Goal: Information Seeking & Learning: Find specific fact

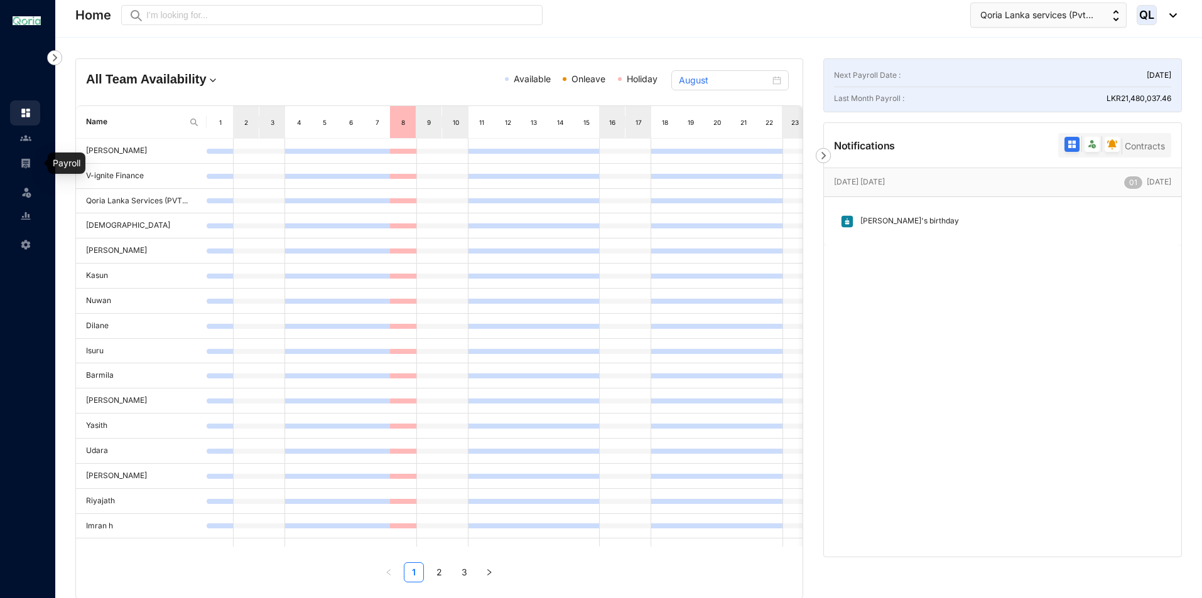
click at [26, 165] on img at bounding box center [25, 163] width 11 height 11
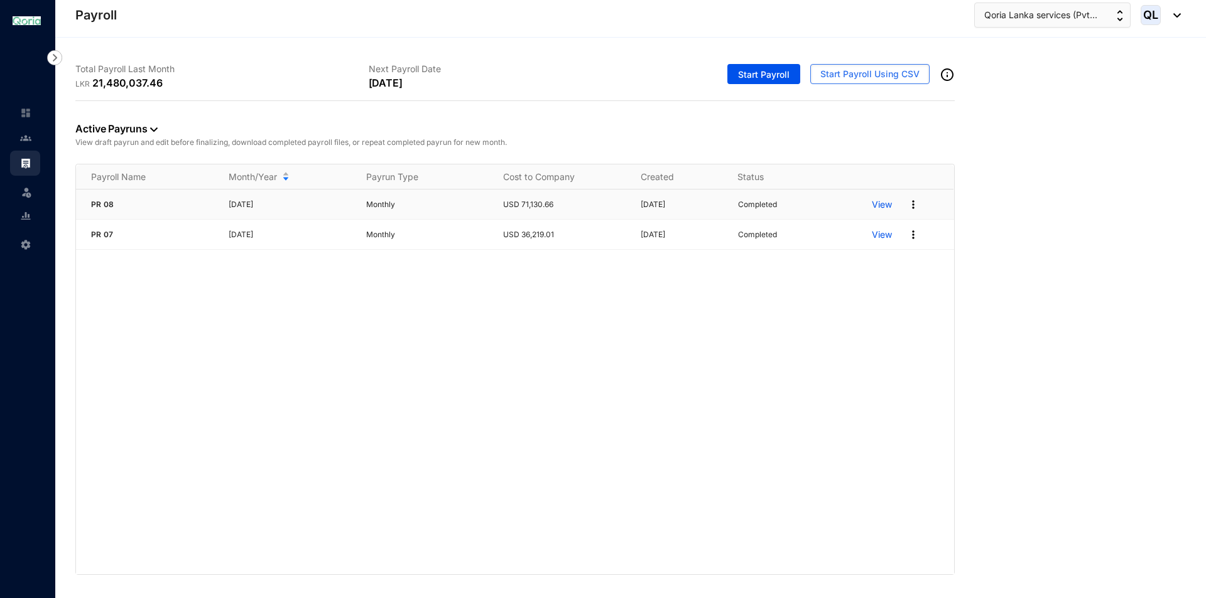
click at [874, 203] on p "View" at bounding box center [882, 204] width 20 height 13
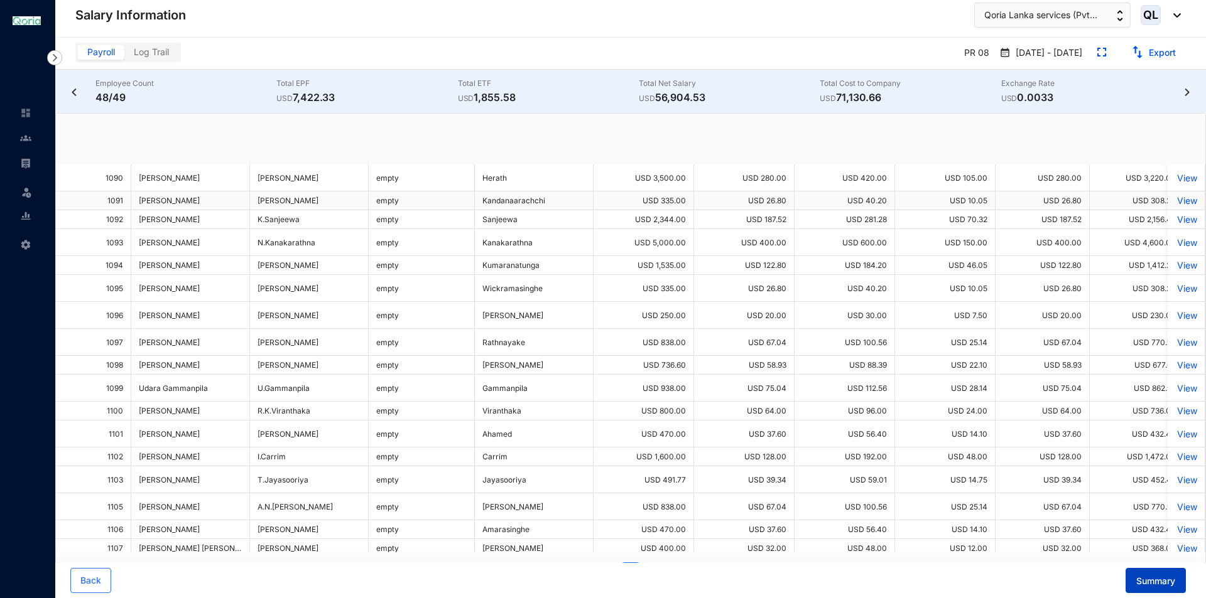
click at [1164, 581] on span "Summary" at bounding box center [1155, 581] width 39 height 13
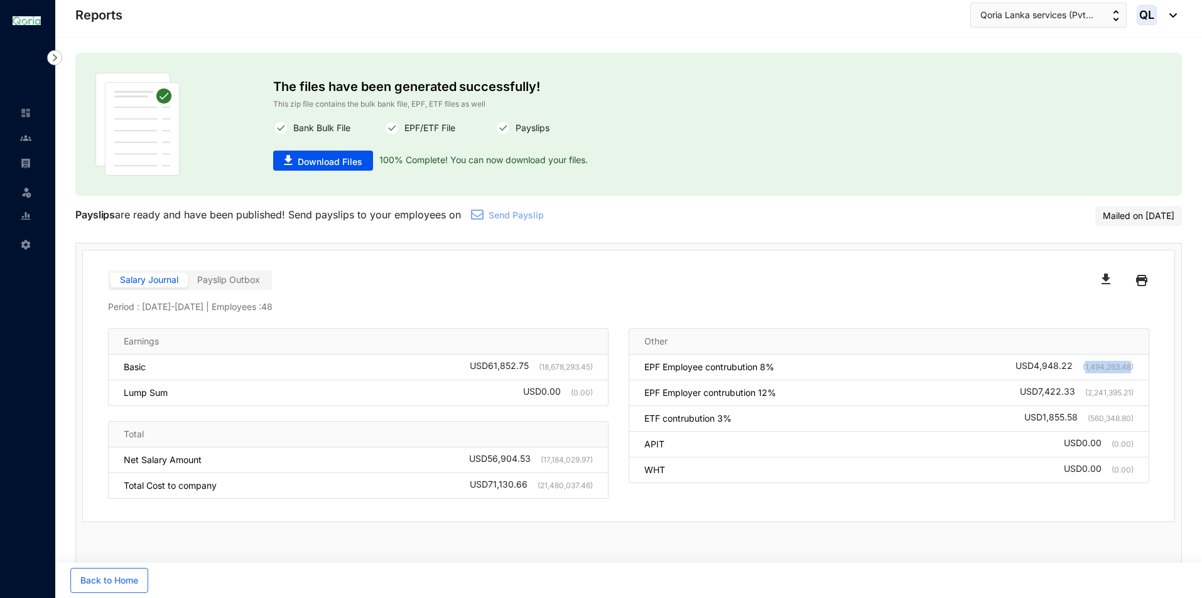
drag, startPoint x: 1083, startPoint y: 368, endPoint x: 1133, endPoint y: 368, distance: 49.6
click at [1132, 368] on p "(1,494,263.48)" at bounding box center [1103, 367] width 61 height 13
copy p "1,494,263.48)"
drag, startPoint x: 1029, startPoint y: 369, endPoint x: 1073, endPoint y: 370, distance: 44.0
click at [1073, 370] on div "EPF Employee contrubution 8% USD 4,948.22 (1,494,263.48)" at bounding box center [889, 368] width 521 height 26
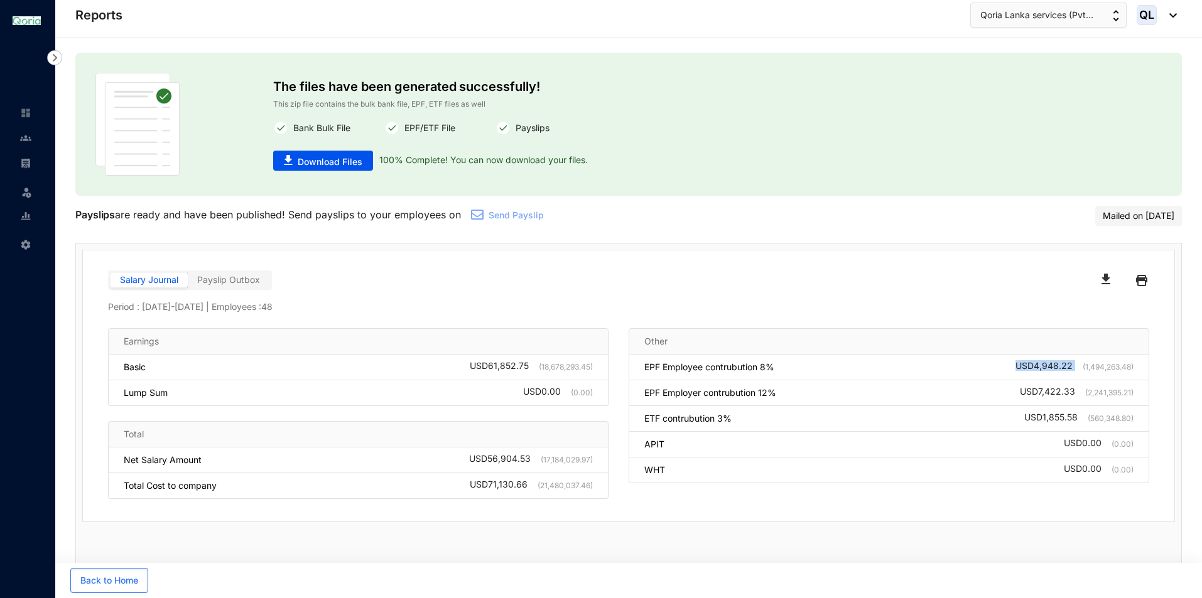
copy div "USD 4,948.22"
click at [1064, 399] on div "USD 7,422.33 (2,241,395.21)" at bounding box center [1077, 393] width 114 height 13
drag, startPoint x: 1085, startPoint y: 369, endPoint x: 1123, endPoint y: 377, distance: 38.6
click at [1130, 369] on p "(1,494,263.48)" at bounding box center [1103, 367] width 61 height 13
copy p "1,494,263.48"
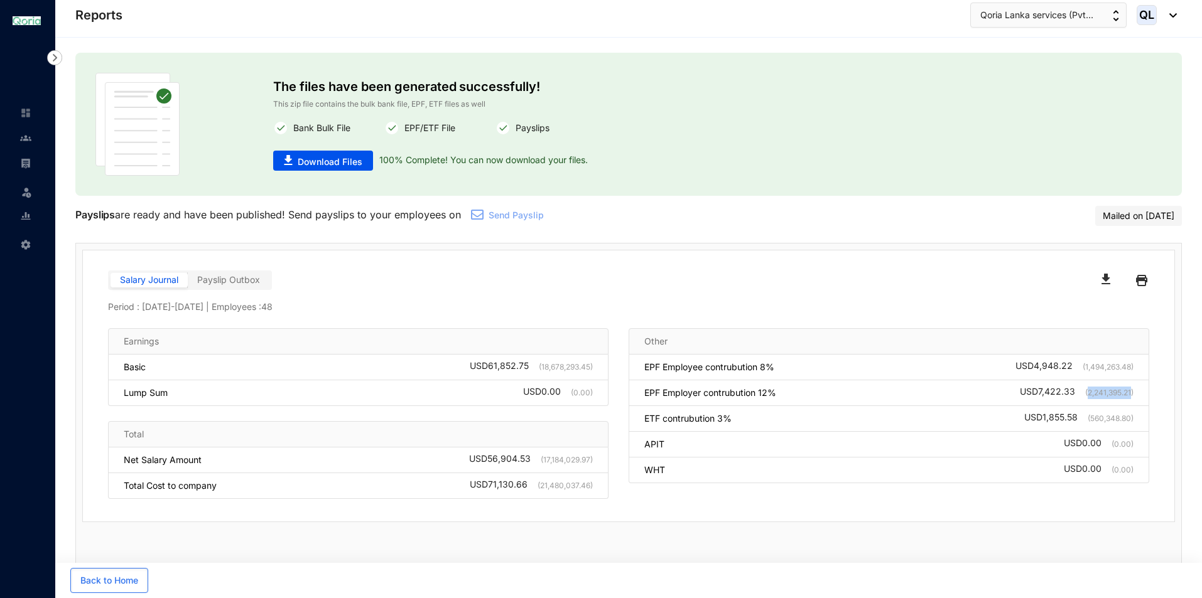
drag, startPoint x: 1087, startPoint y: 394, endPoint x: 1130, endPoint y: 393, distance: 43.3
click at [1130, 393] on p "(2,241,395.21)" at bounding box center [1104, 393] width 58 height 13
copy p "2,241,395.21"
click at [1022, 373] on div "EPF Employee contrubution 8% USD 4,948.22 (1,494,263.48)" at bounding box center [889, 368] width 521 height 26
click at [1015, 370] on div "USD 4,948.22 (1,494,263.48)" at bounding box center [1074, 367] width 118 height 13
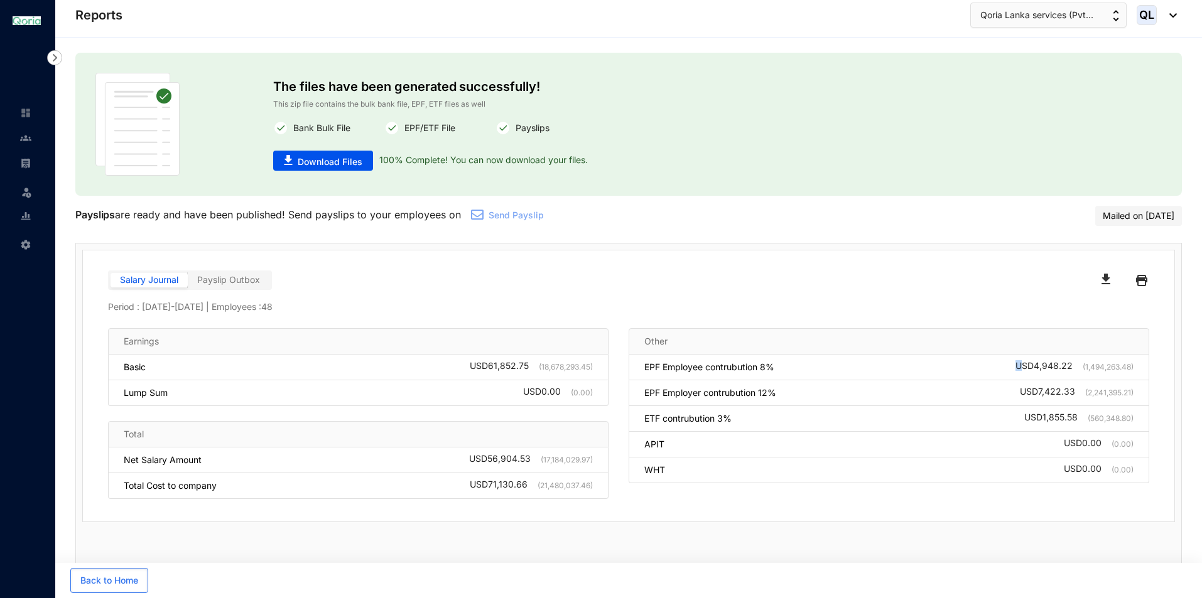
drag, startPoint x: 1015, startPoint y: 366, endPoint x: 1022, endPoint y: 367, distance: 6.4
click at [1022, 367] on div "USD 4,948.22 (1,494,263.48)" at bounding box center [1074, 367] width 118 height 13
click at [1015, 367] on div "USD 4,948.22 (1,494,263.48)" at bounding box center [1074, 367] width 118 height 13
drag, startPoint x: 1014, startPoint y: 367, endPoint x: 1083, endPoint y: 365, distance: 69.7
click at [1083, 365] on div "USD 4,948.22 (1,494,263.48)" at bounding box center [1074, 367] width 118 height 13
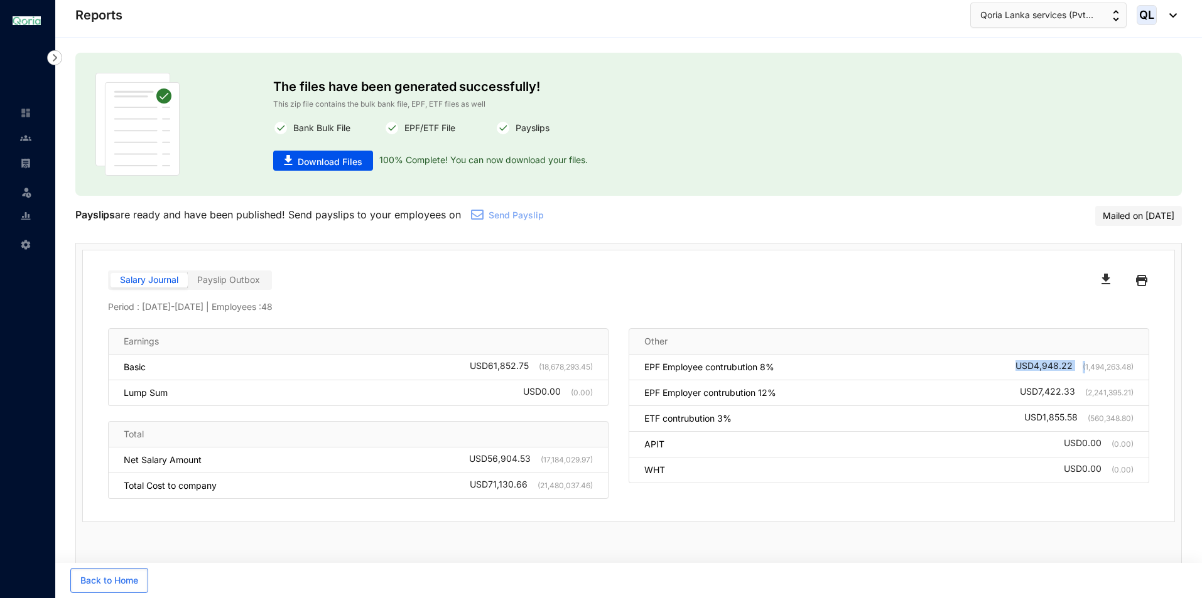
click at [1074, 362] on div "EPF Employee contrubution 8% USD 4,948.22 (1,494,263.48)" at bounding box center [889, 368] width 521 height 26
click at [1073, 366] on p "(1,494,263.48)" at bounding box center [1103, 367] width 61 height 13
drag, startPoint x: 1072, startPoint y: 366, endPoint x: 1012, endPoint y: 365, distance: 59.7
click at [1012, 365] on div "EPF Employee contrubution 8% USD 4,948.22 (1,494,263.48)" at bounding box center [889, 368] width 521 height 26
click at [1015, 365] on div "USD 4,948.22 (1,494,263.48)" at bounding box center [1074, 367] width 118 height 13
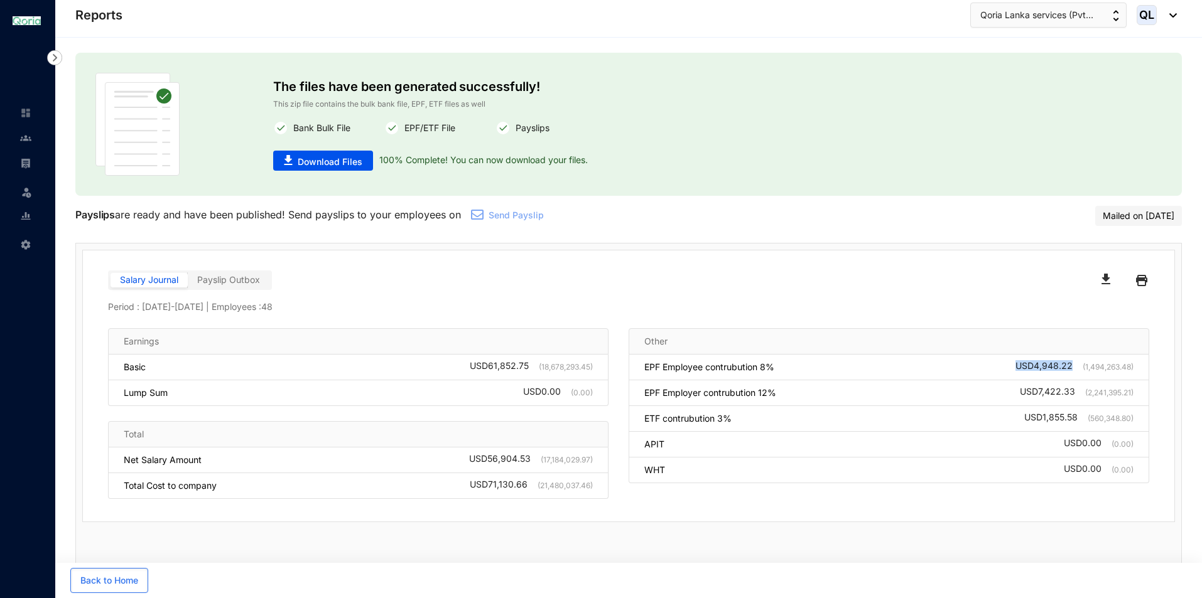
drag, startPoint x: 1014, startPoint y: 366, endPoint x: 1059, endPoint y: 369, distance: 44.7
click at [1068, 364] on div "USD 4,948.22 (1,494,263.48)" at bounding box center [1074, 367] width 118 height 13
copy div "USD 4,948.22"
copy div "USD 4,948.2"
drag, startPoint x: 1014, startPoint y: 392, endPoint x: 1079, endPoint y: 396, distance: 64.8
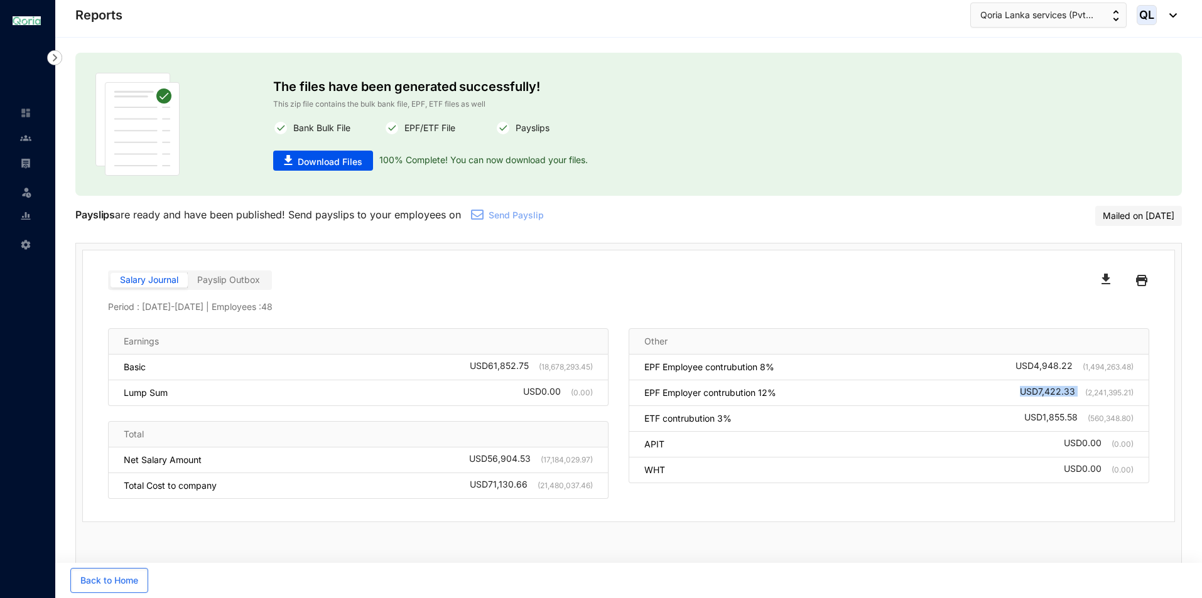
click at [1079, 396] on div "EPF Employer contrubution 12% USD 7,422.33 (2,241,395.21)" at bounding box center [889, 394] width 521 height 26
copy div "USD 7,422.33"
click at [1031, 418] on div "USD 1,855.58 (560,348.80)" at bounding box center [1078, 419] width 109 height 13
drag, startPoint x: 1092, startPoint y: 420, endPoint x: 1135, endPoint y: 419, distance: 42.7
click at [1130, 418] on p "(560,348.80)" at bounding box center [1106, 419] width 56 height 13
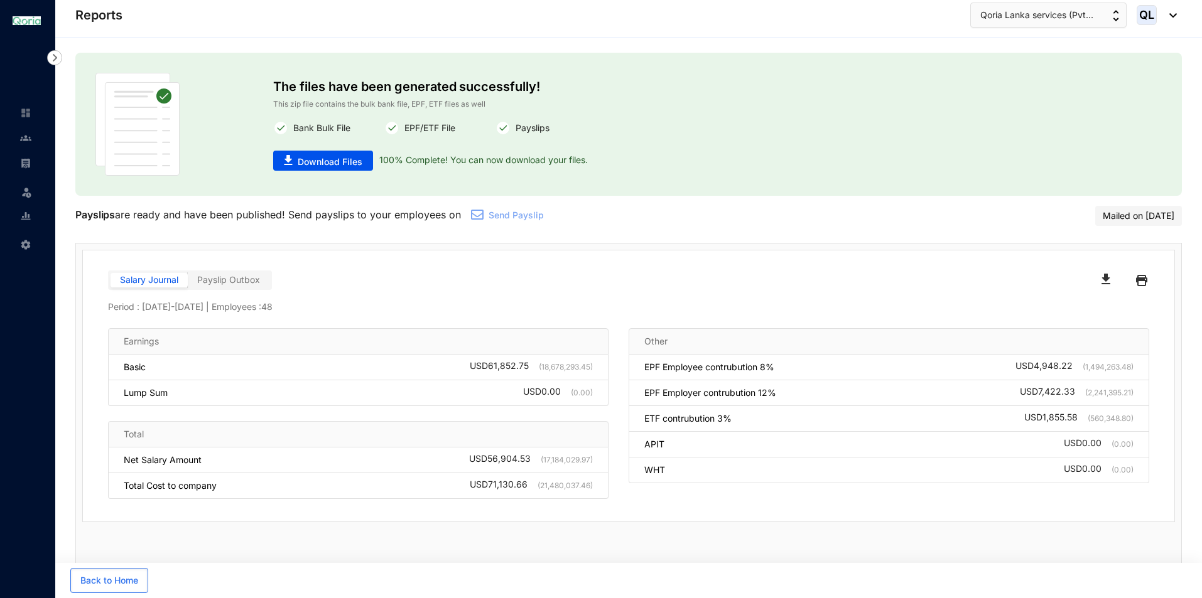
click at [1134, 419] on div "ETF contrubution 3% USD 1,855.58 (560,348.80)" at bounding box center [889, 419] width 521 height 26
drag, startPoint x: 1130, startPoint y: 420, endPoint x: 1090, endPoint y: 418, distance: 40.3
click at [1090, 418] on p "(560,348.80)" at bounding box center [1106, 419] width 56 height 13
copy p "560,348.80"
drag, startPoint x: 1018, startPoint y: 416, endPoint x: 1076, endPoint y: 414, distance: 58.5
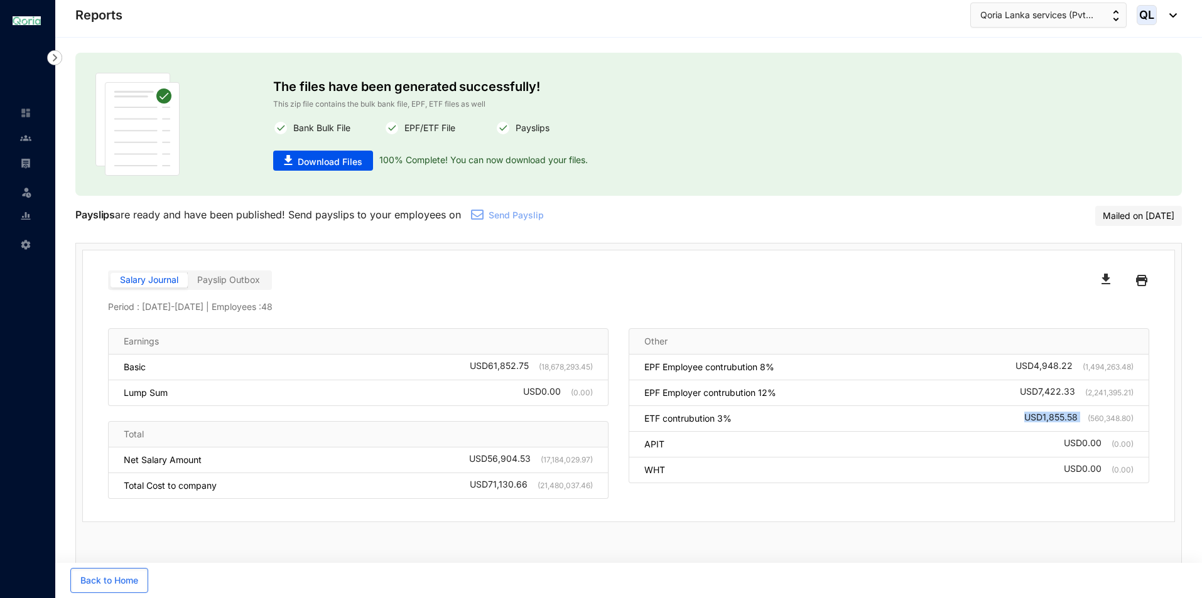
click at [1076, 414] on div "ETF contrubution 3% USD 1,855.58 (560,348.80)" at bounding box center [889, 419] width 521 height 26
copy div "USD 1,855.58"
